Goal: Use online tool/utility: Utilize a website feature to perform a specific function

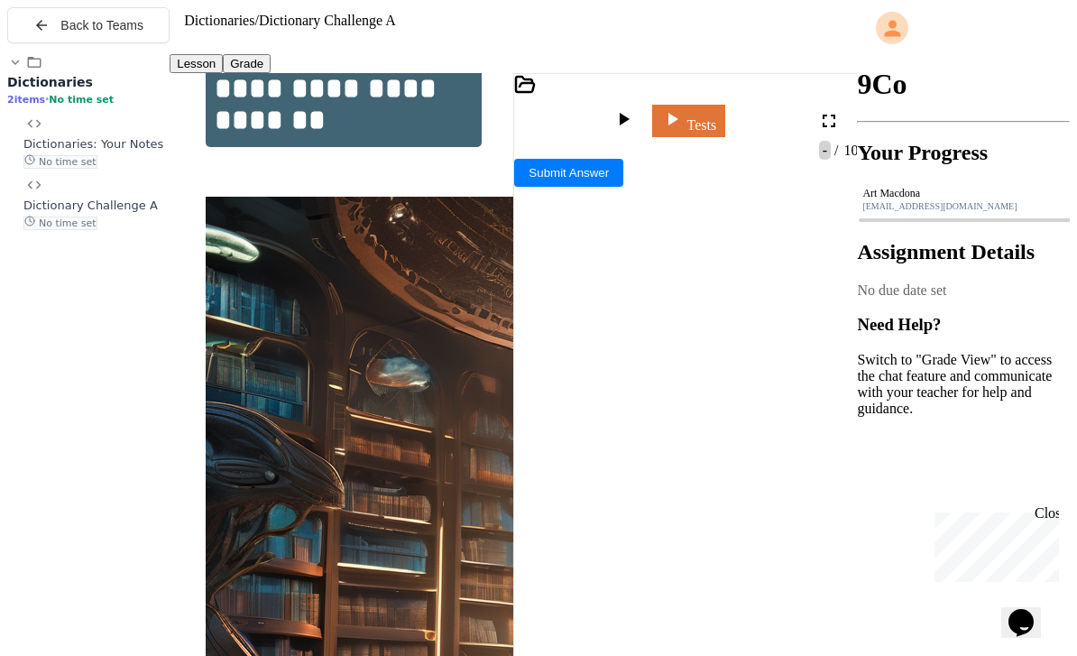
click at [53, 33] on div "Back to Teams" at bounding box center [88, 25] width 110 height 16
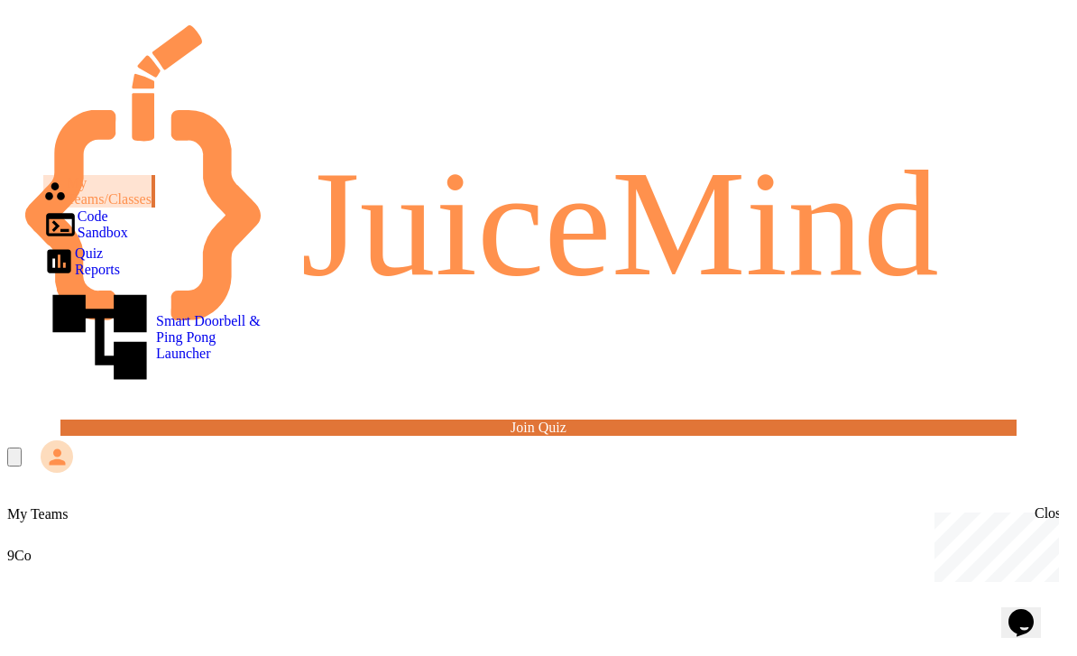
click at [54, 208] on div "Code Sandbox" at bounding box center [85, 225] width 85 height 34
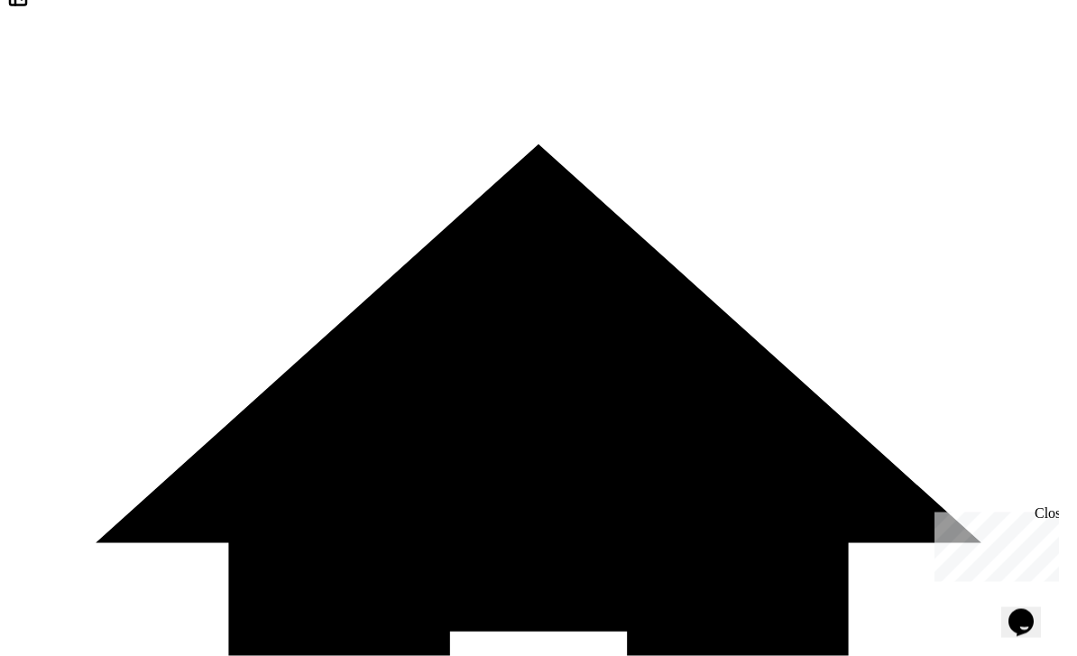
scroll to position [23, 0]
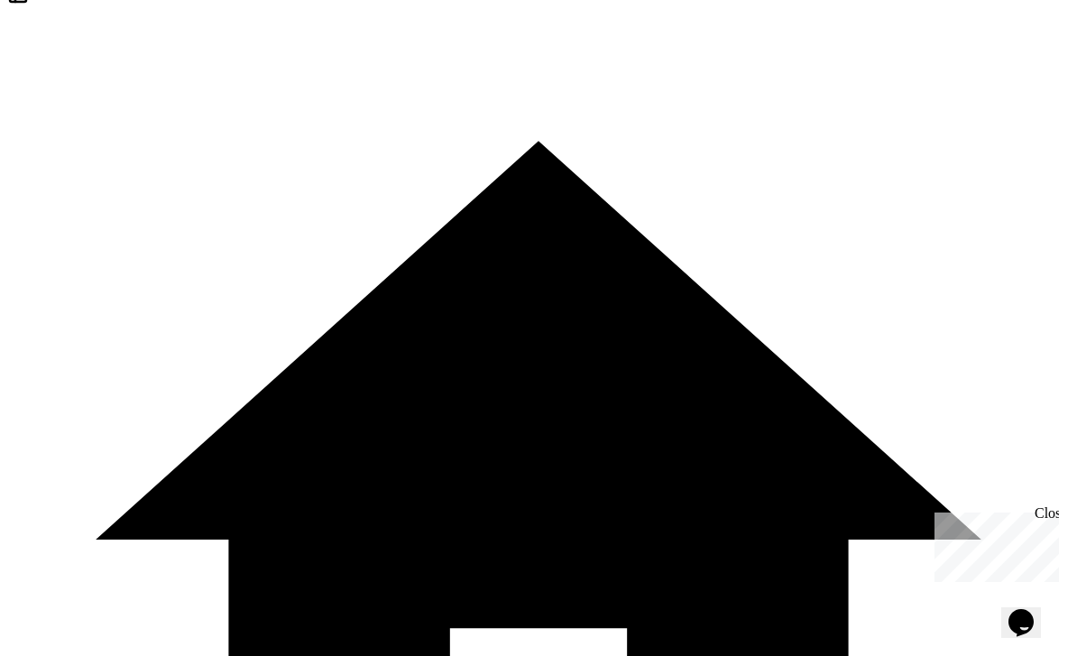
scroll to position [58, 0]
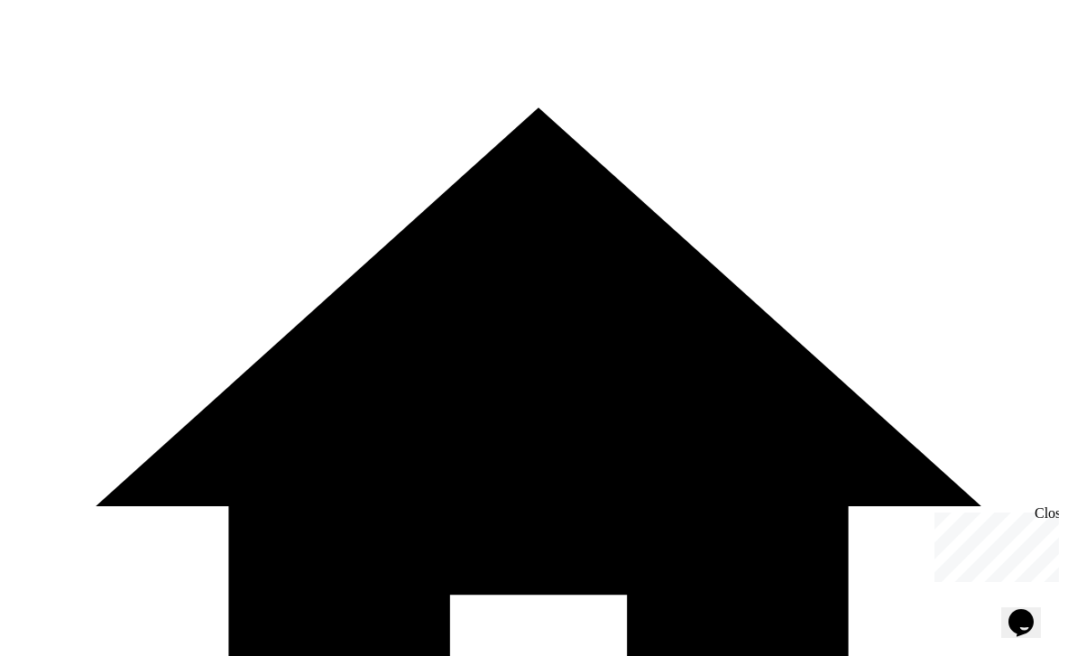
scroll to position [113, 0]
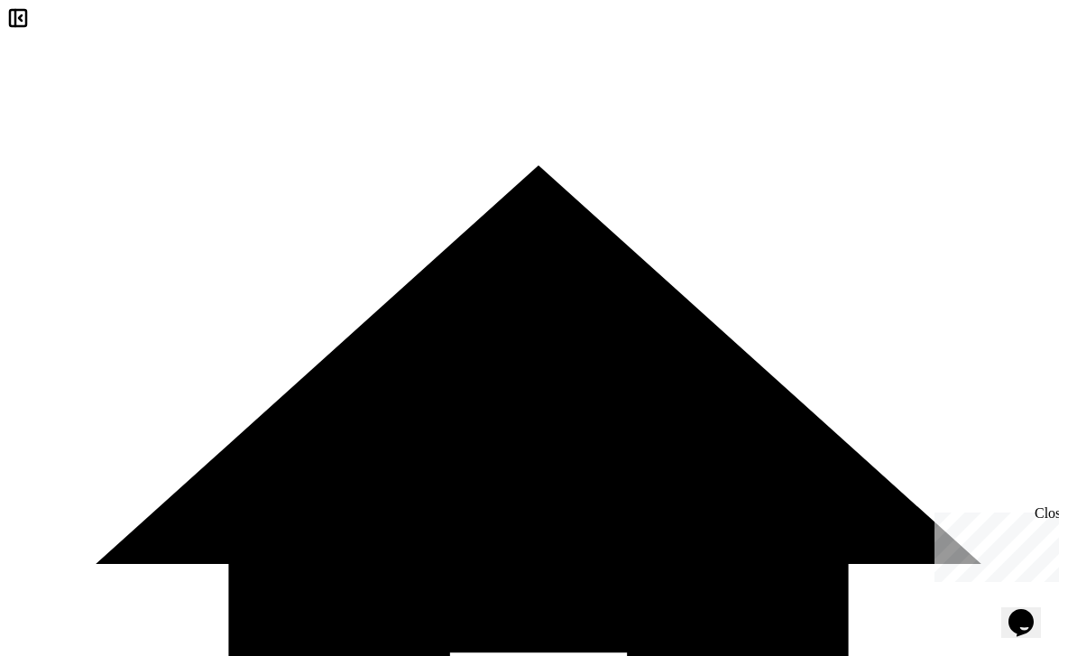
scroll to position [58, 0]
